Goal: Information Seeking & Learning: Check status

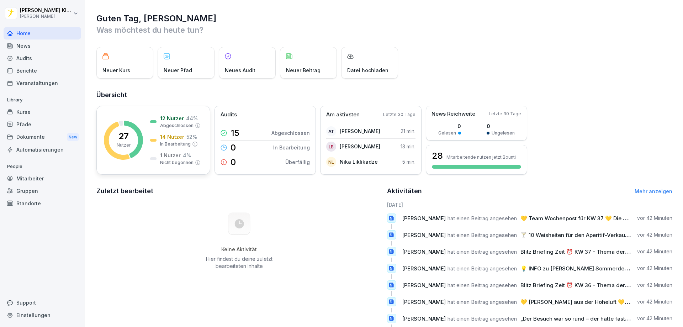
click at [153, 122] on div at bounding box center [153, 121] width 6 height 3
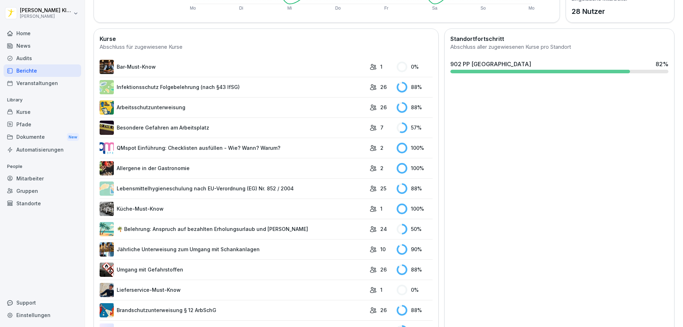
scroll to position [209, 0]
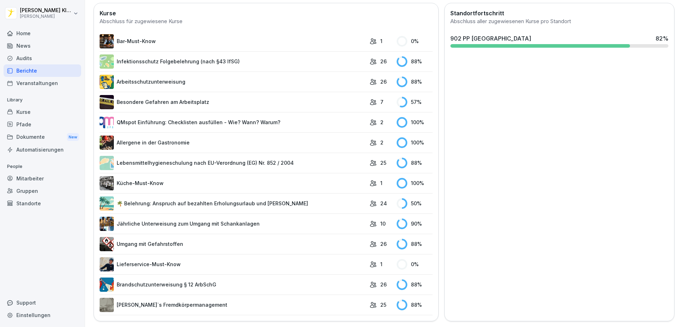
click at [246, 257] on link "Lieferservice-Must-Know" at bounding box center [233, 264] width 266 height 14
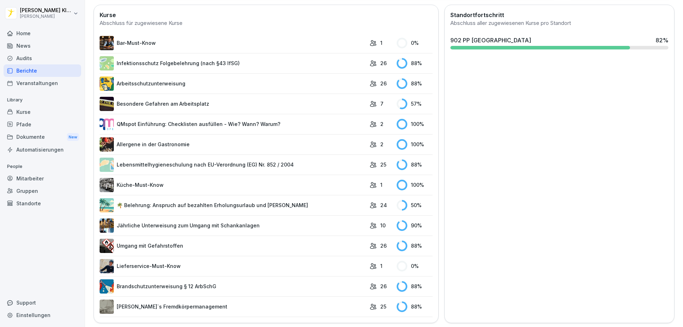
scroll to position [209, 0]
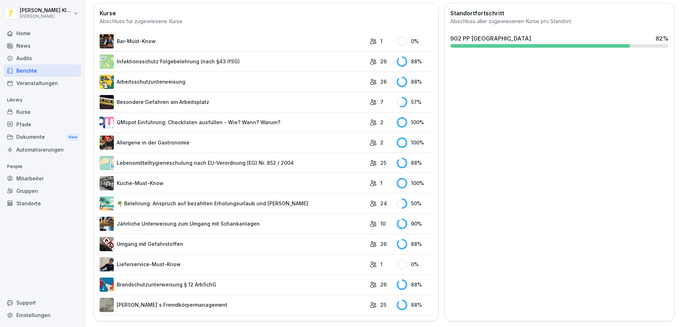
click at [140, 36] on link "Bar-Must-Know" at bounding box center [233, 41] width 266 height 14
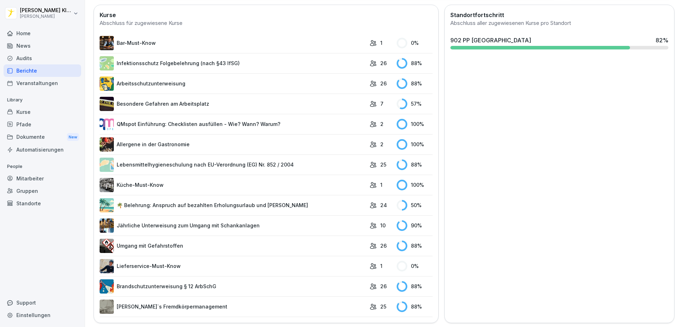
scroll to position [209, 0]
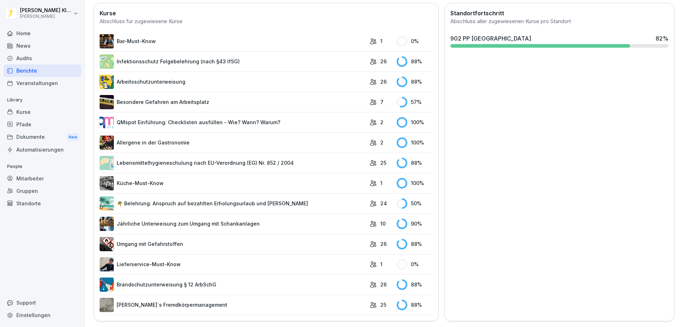
click at [230, 57] on link "Infektionsschutz Folgebelehrung (nach §43 IfSG)" at bounding box center [233, 61] width 266 height 14
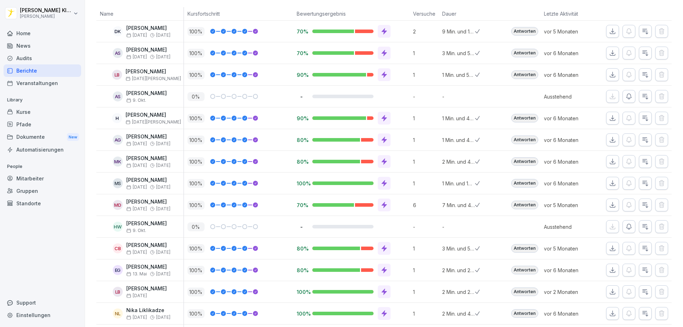
scroll to position [108, 0]
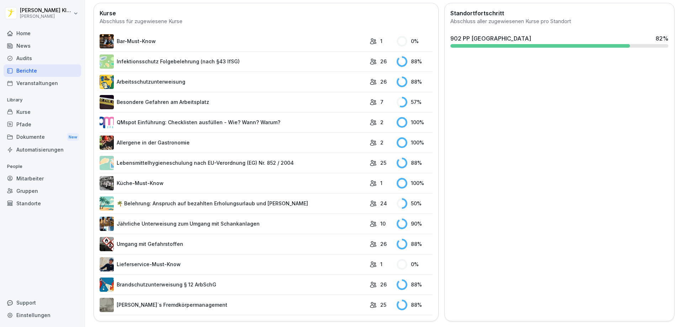
scroll to position [209, 0]
click at [256, 159] on link "Lebensmittelhygieneschulung nach EU-Verordnung (EG) Nr. 852 / 2004" at bounding box center [233, 163] width 266 height 14
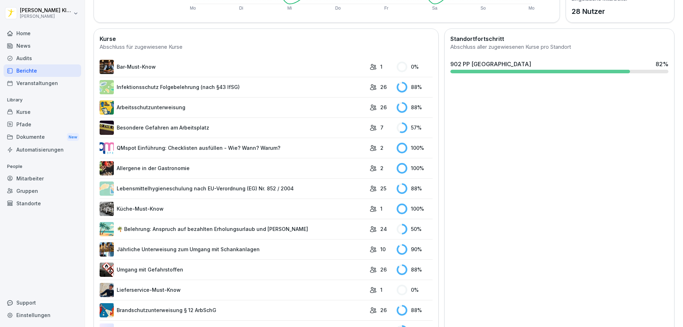
scroll to position [209, 0]
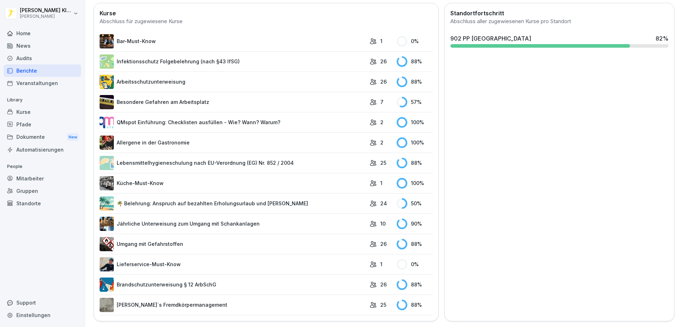
click at [247, 193] on td "🌴 Belehrung: Anspruch auf bezahlten Erholungsurlaub und [PERSON_NAME]" at bounding box center [233, 203] width 266 height 20
click at [236, 196] on link "🌴 Belehrung: Anspruch auf bezahlten Erholungsurlaub und [PERSON_NAME]" at bounding box center [233, 203] width 266 height 14
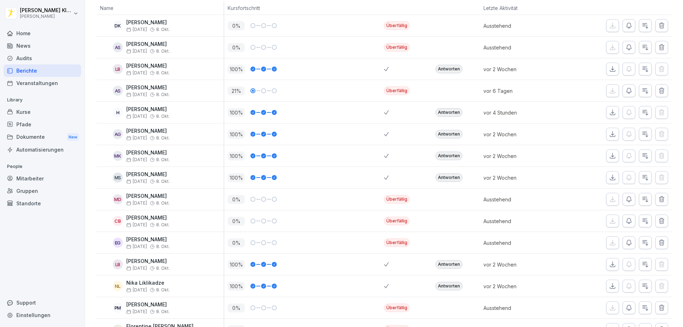
scroll to position [100, 0]
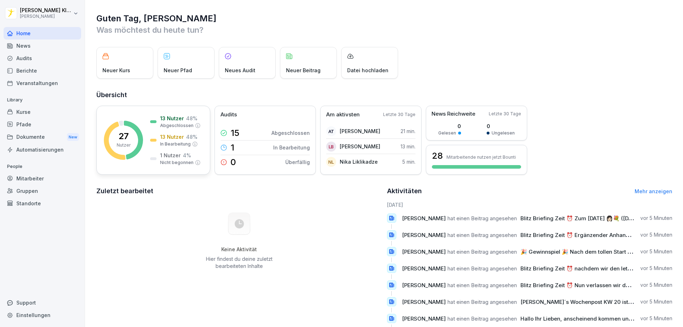
click at [164, 140] on div "13 Nutzer 48 % In Bearbeitung" at bounding box center [179, 140] width 38 height 14
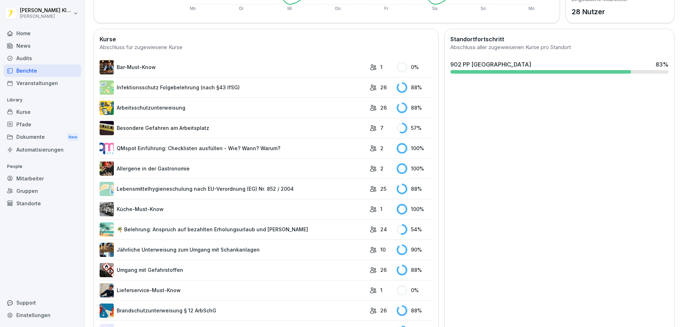
scroll to position [178, 0]
click at [290, 211] on link "Küche-Must-Know" at bounding box center [233, 209] width 266 height 14
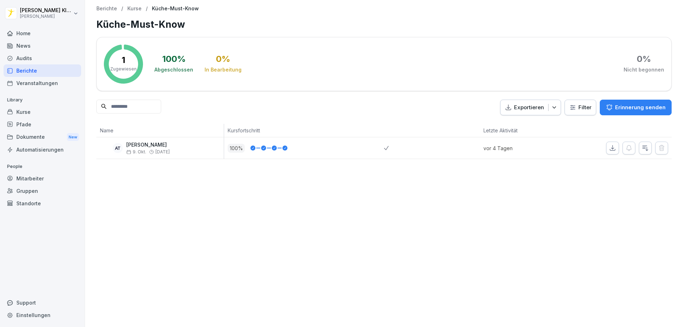
click at [29, 67] on div "Berichte" at bounding box center [43, 70] width 78 height 12
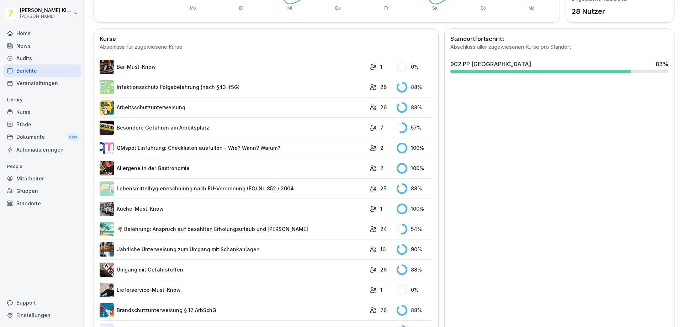
scroll to position [209, 0]
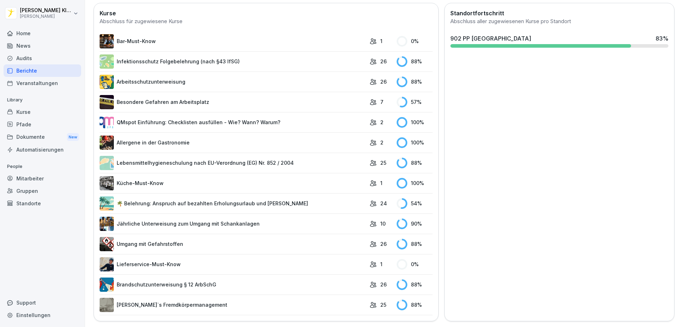
click at [175, 38] on link "Bar-Must-Know" at bounding box center [233, 41] width 266 height 14
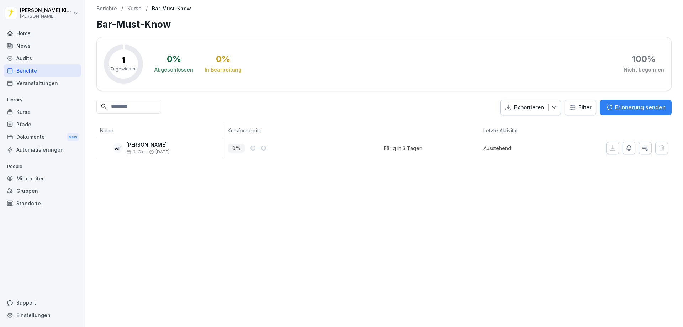
click at [29, 71] on div "Berichte" at bounding box center [43, 70] width 78 height 12
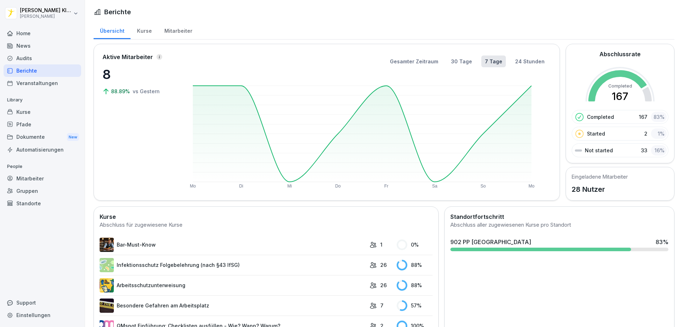
click at [142, 244] on link "Bar-Must-Know" at bounding box center [233, 245] width 266 height 14
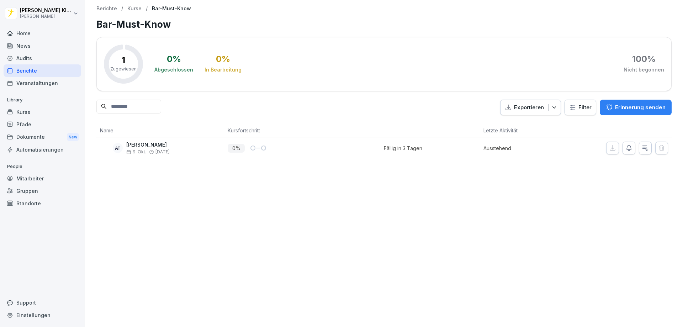
click at [170, 145] on p "[PERSON_NAME]" at bounding box center [147, 145] width 43 height 6
click at [114, 148] on div "AT" at bounding box center [118, 148] width 10 height 10
click at [24, 70] on div "Berichte" at bounding box center [43, 70] width 78 height 12
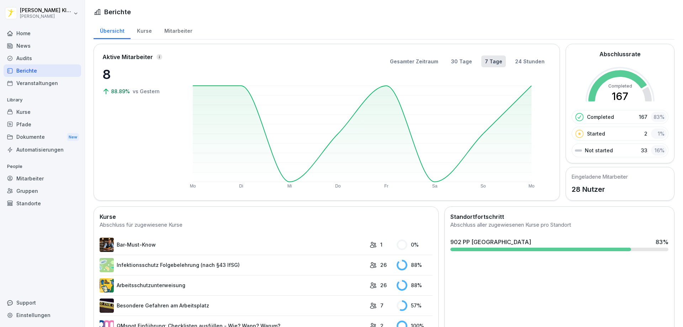
click at [588, 191] on p "28 Nutzer" at bounding box center [600, 189] width 56 height 11
click at [509, 247] on div "902 PP Augsburg 83 %" at bounding box center [559, 244] width 224 height 19
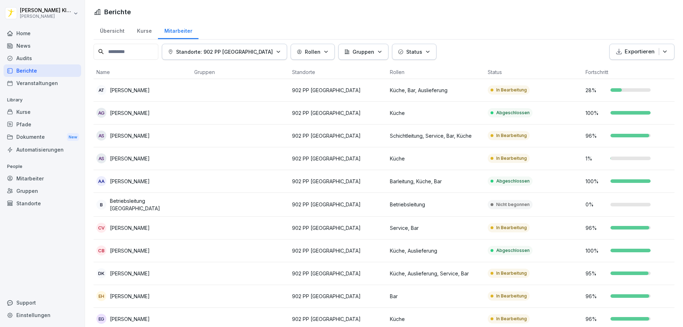
click at [622, 92] on div "28 %" at bounding box center [631, 89] width 92 height 7
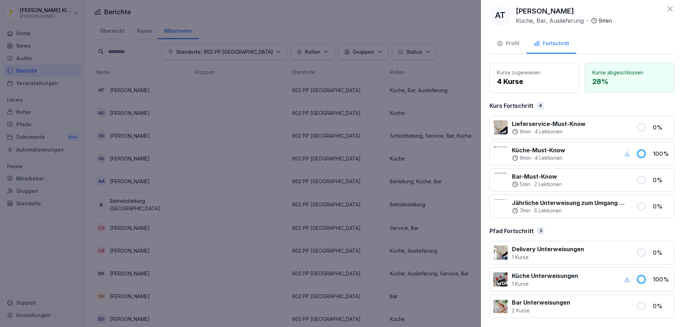
scroll to position [6, 0]
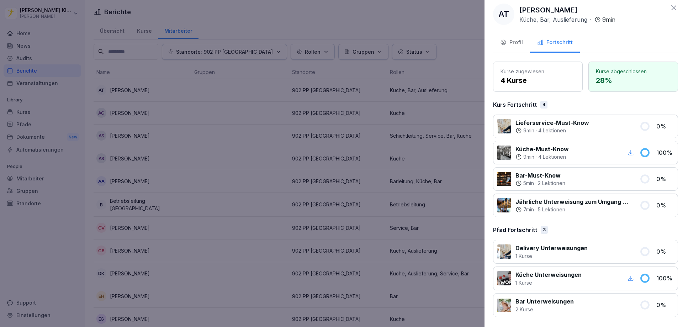
click at [426, 48] on div at bounding box center [341, 163] width 683 height 327
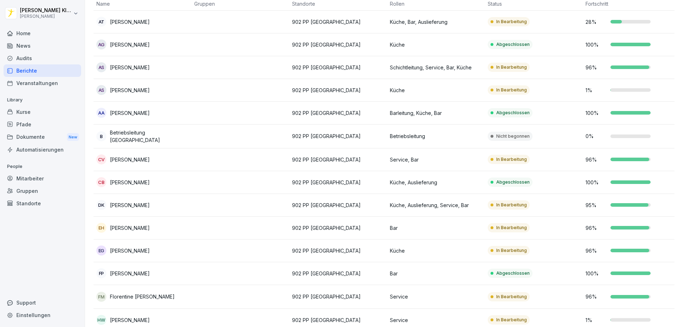
scroll to position [71, 0]
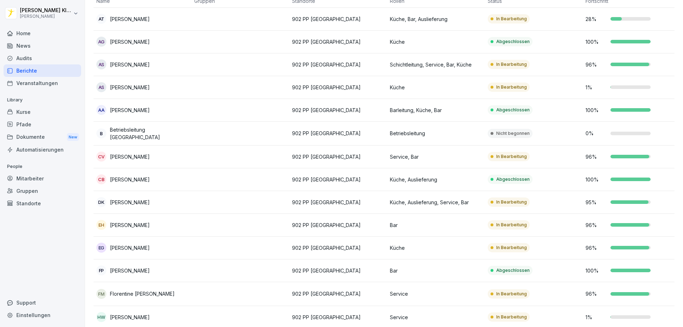
click at [375, 87] on p "902 PP [GEOGRAPHIC_DATA]" at bounding box center [338, 87] width 92 height 7
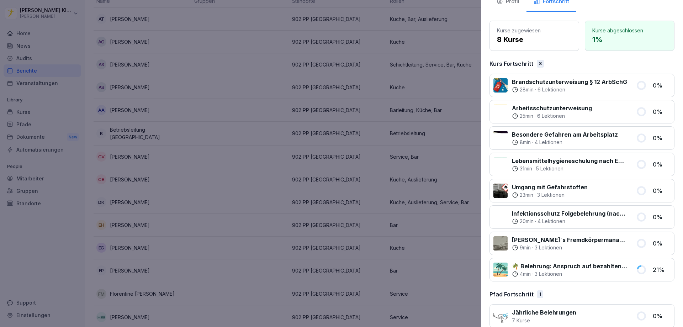
scroll to position [58, 0]
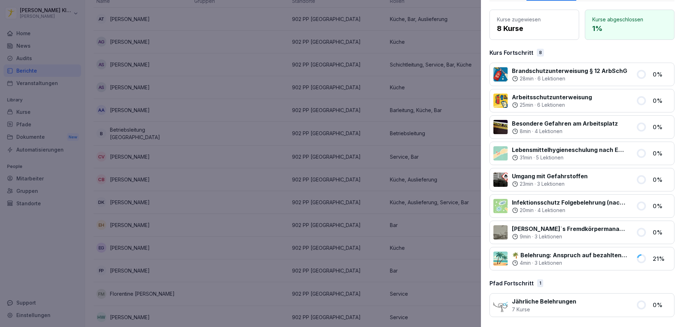
click at [383, 91] on div at bounding box center [341, 163] width 683 height 327
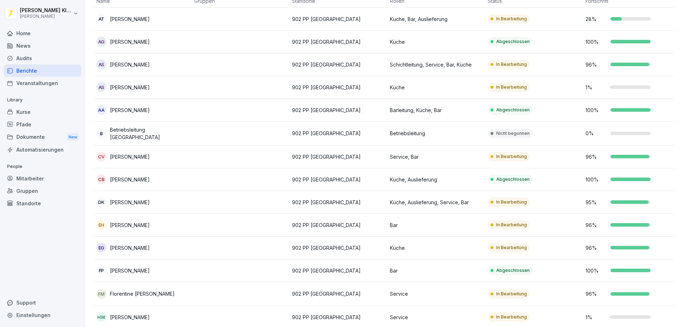
click at [521, 139] on td "Nicht begonnen" at bounding box center [534, 134] width 98 height 24
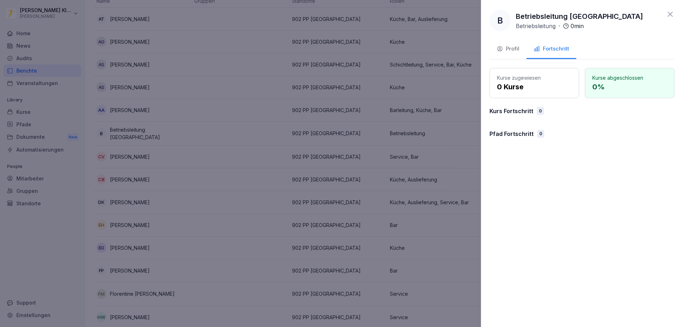
click at [234, 175] on div at bounding box center [341, 163] width 683 height 327
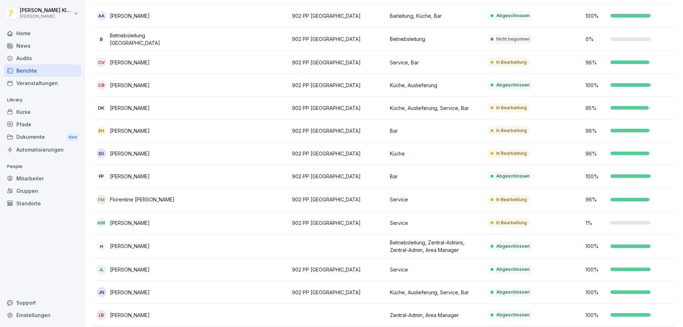
scroll to position [213, 0]
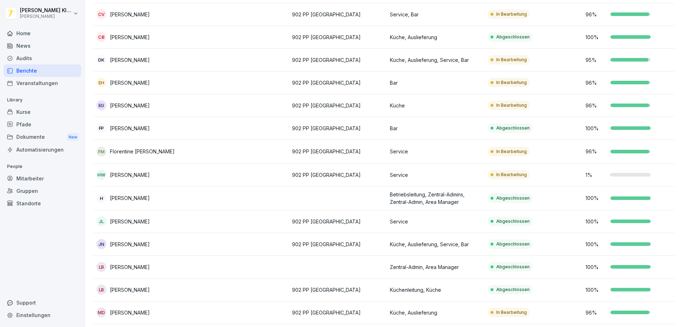
click at [608, 173] on div "1 %" at bounding box center [631, 174] width 92 height 7
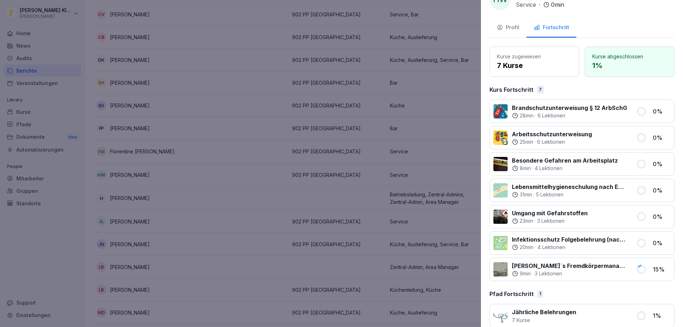
scroll to position [32, 0]
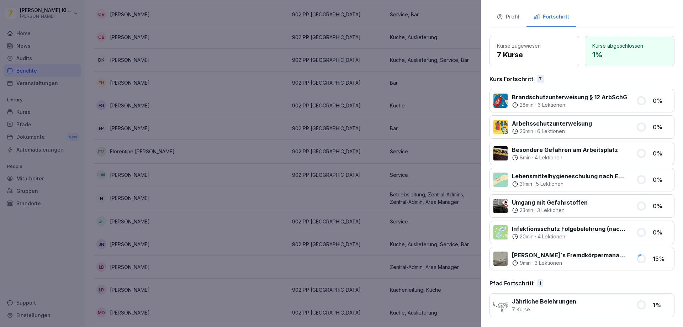
click at [552, 302] on p "Jährliche Belehrungen" at bounding box center [544, 301] width 64 height 9
click at [235, 176] on div at bounding box center [341, 163] width 683 height 327
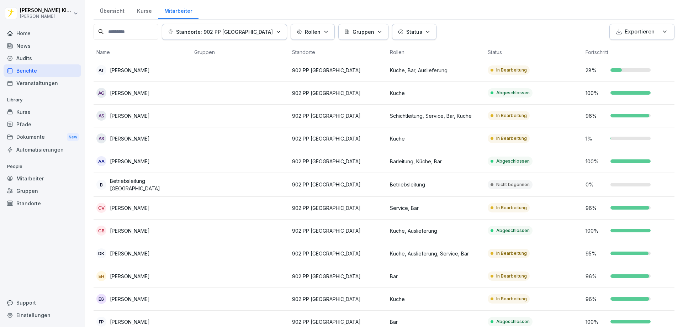
scroll to position [0, 0]
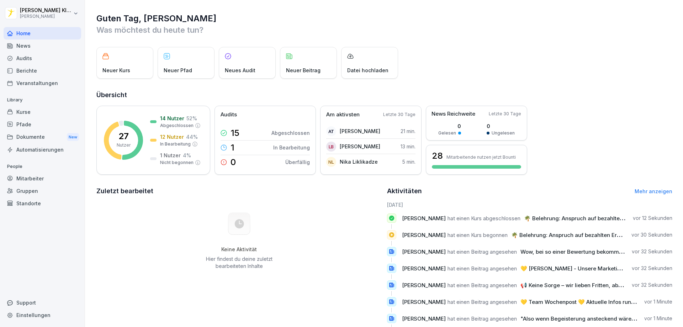
click at [38, 42] on div "News" at bounding box center [43, 45] width 78 height 12
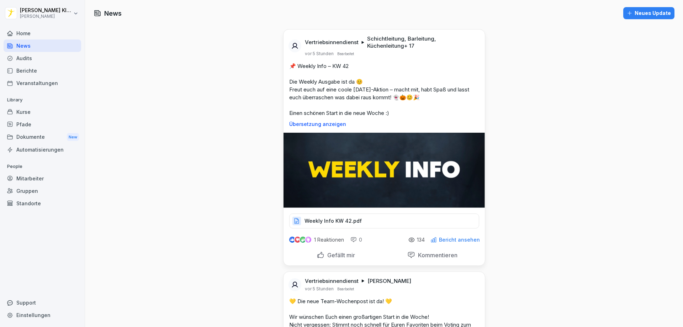
click at [42, 68] on div "Berichte" at bounding box center [43, 70] width 78 height 12
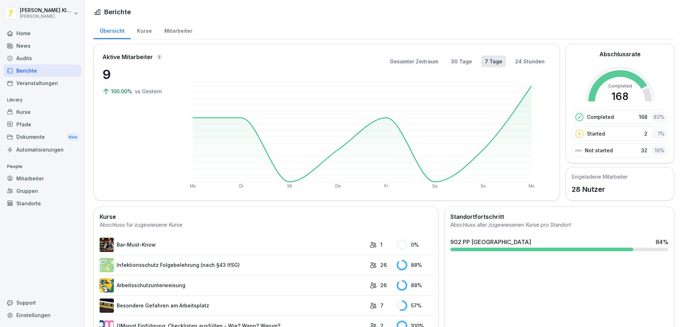
click at [43, 45] on div "News" at bounding box center [43, 45] width 78 height 12
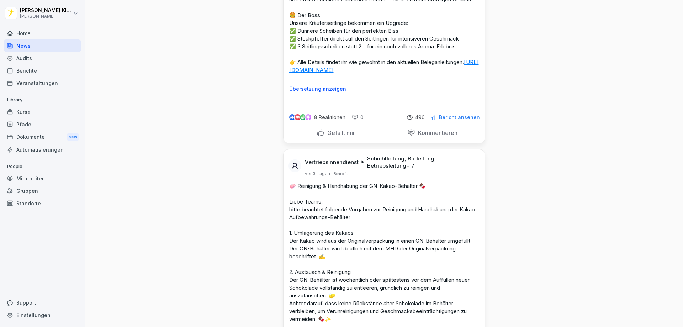
scroll to position [1743, 0]
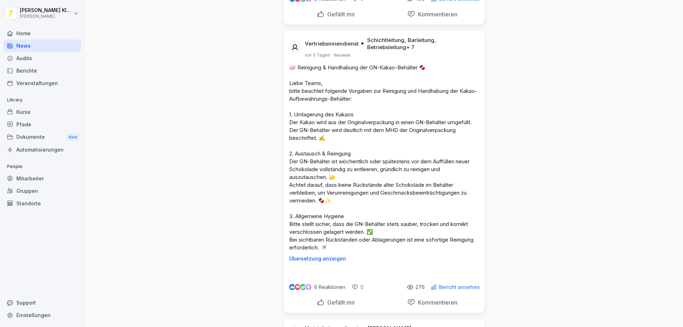
scroll to position [1850, 0]
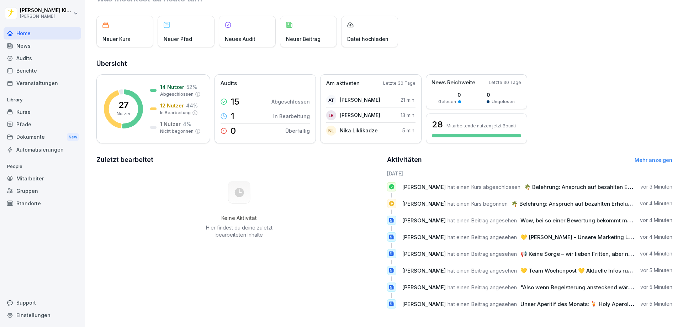
scroll to position [37, 0]
click at [147, 102] on div "27 Nutzer 14 Nutzer 52 % Abgeschlossen 12 Nutzer 44 % In Bearbeitung 1 Nutzer 4…" at bounding box center [153, 108] width 114 height 69
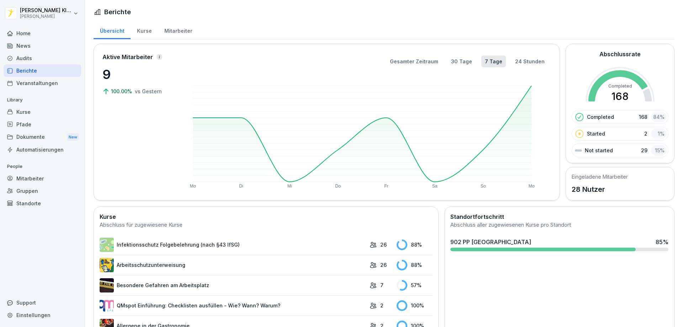
click at [625, 80] on rect at bounding box center [619, 101] width 69 height 69
click at [589, 190] on p "28 Nutzer" at bounding box center [600, 189] width 56 height 11
click at [483, 225] on div "Abschluss aller zugewiesenen Kurse pro Standort" at bounding box center [559, 225] width 218 height 8
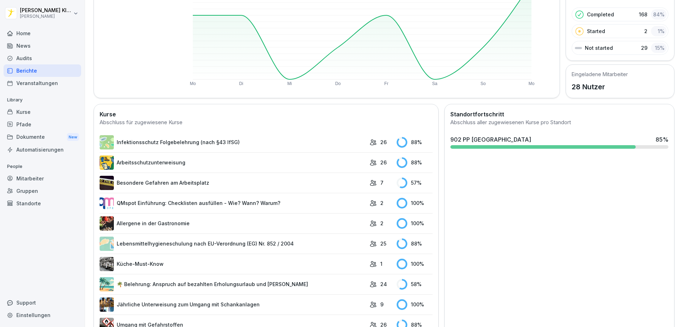
scroll to position [107, 0]
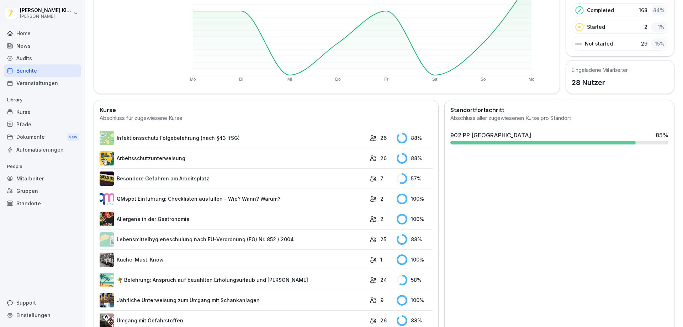
click at [239, 130] on td "Infektionsschutz Folgebelehrung (nach §43 IfSG)" at bounding box center [233, 138] width 266 height 20
click at [233, 137] on link "Infektionsschutz Folgebelehrung (nach §43 IfSG)" at bounding box center [233, 138] width 266 height 14
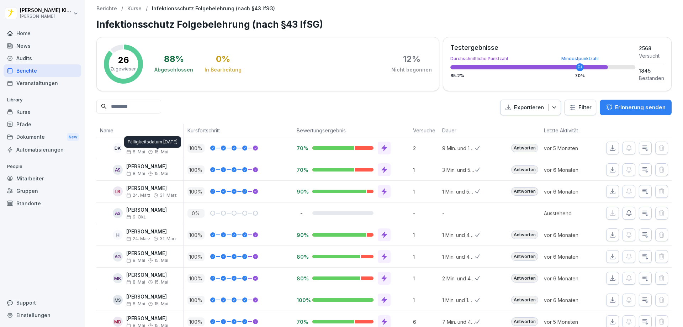
click at [153, 145] on div "Fälligkeitsdatum [DATE] Fälligkeitsdatum [DATE]" at bounding box center [152, 141] width 57 height 11
drag, startPoint x: 90, startPoint y: 4, endPoint x: 384, endPoint y: 27, distance: 295.1
click at [384, 27] on h1 "Infektionsschutz Folgebelehrung (nach §43 IfSG)" at bounding box center [383, 24] width 575 height 14
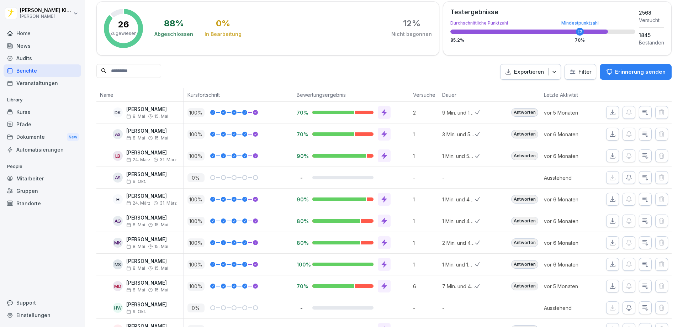
click at [101, 139] on div "AS [PERSON_NAME] [DATE]. Mai" at bounding box center [142, 134] width 84 height 12
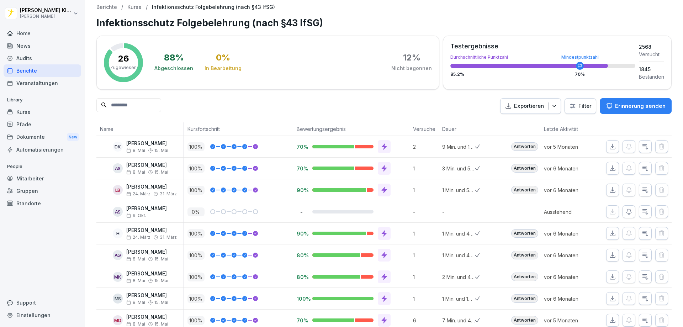
scroll to position [0, 0]
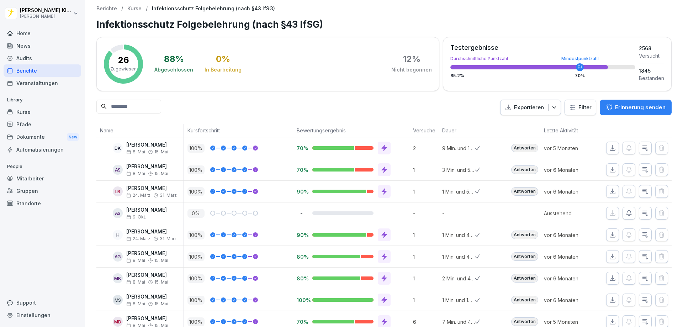
drag, startPoint x: 91, startPoint y: 4, endPoint x: 336, endPoint y: 8, distance: 245.4
click at [336, 8] on div "Berichte / Kurse / Infektionsschutz Folgebelehrung (nach §43 IfSG)" at bounding box center [383, 9] width 575 height 6
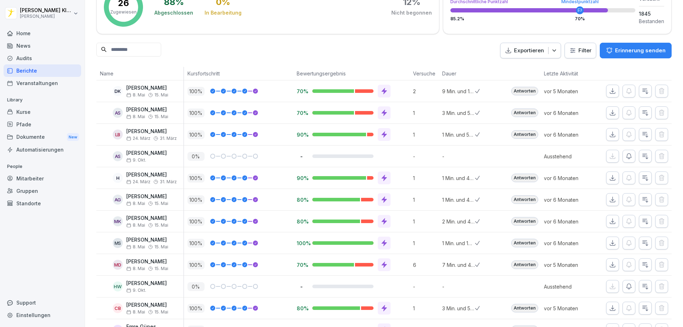
scroll to position [71, 0]
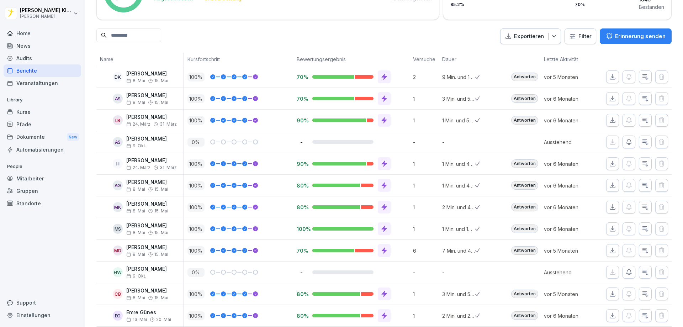
click at [118, 97] on div "AS" at bounding box center [118, 99] width 10 height 10
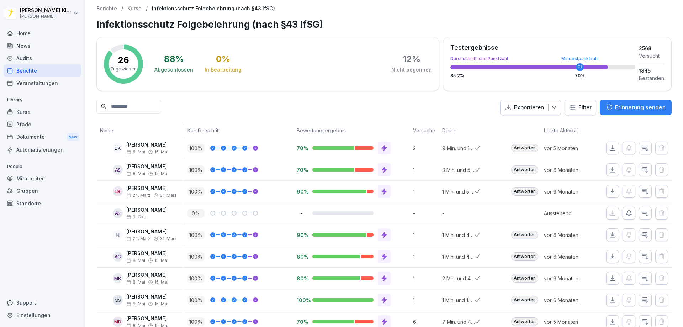
click at [41, 50] on div "News" at bounding box center [43, 45] width 78 height 12
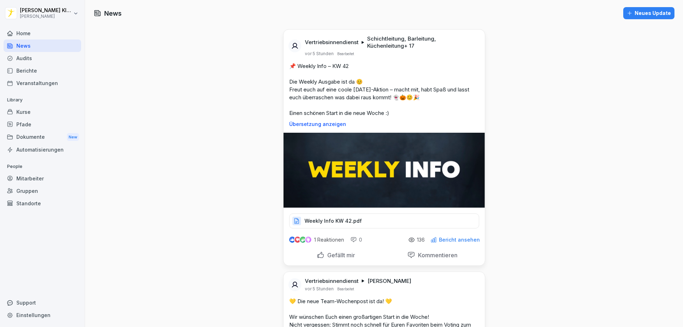
click at [33, 60] on div "Audits" at bounding box center [43, 58] width 78 height 12
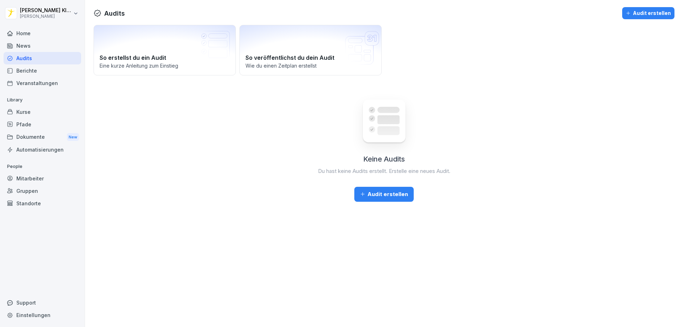
click at [51, 73] on div "Berichte" at bounding box center [43, 70] width 78 height 12
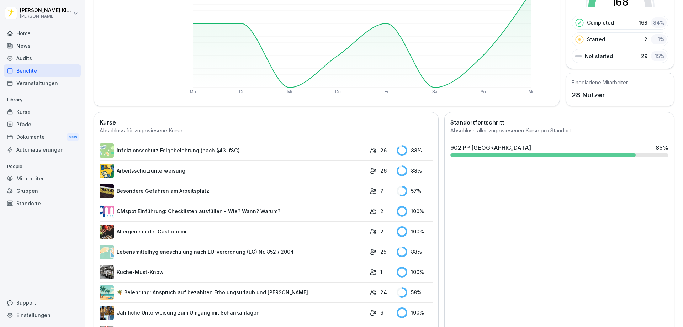
scroll to position [36, 0]
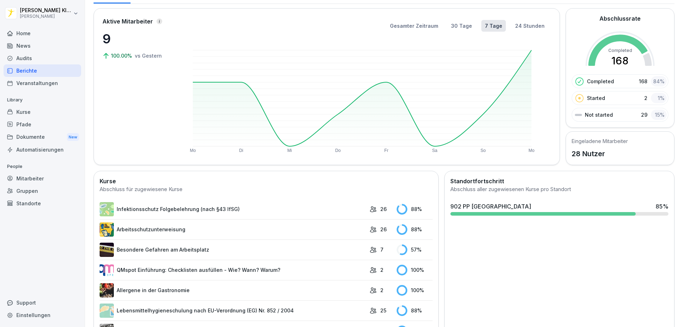
click at [491, 211] on div "902 PP [GEOGRAPHIC_DATA] 85 %" at bounding box center [559, 208] width 224 height 19
